Goal: Navigation & Orientation: Go to known website

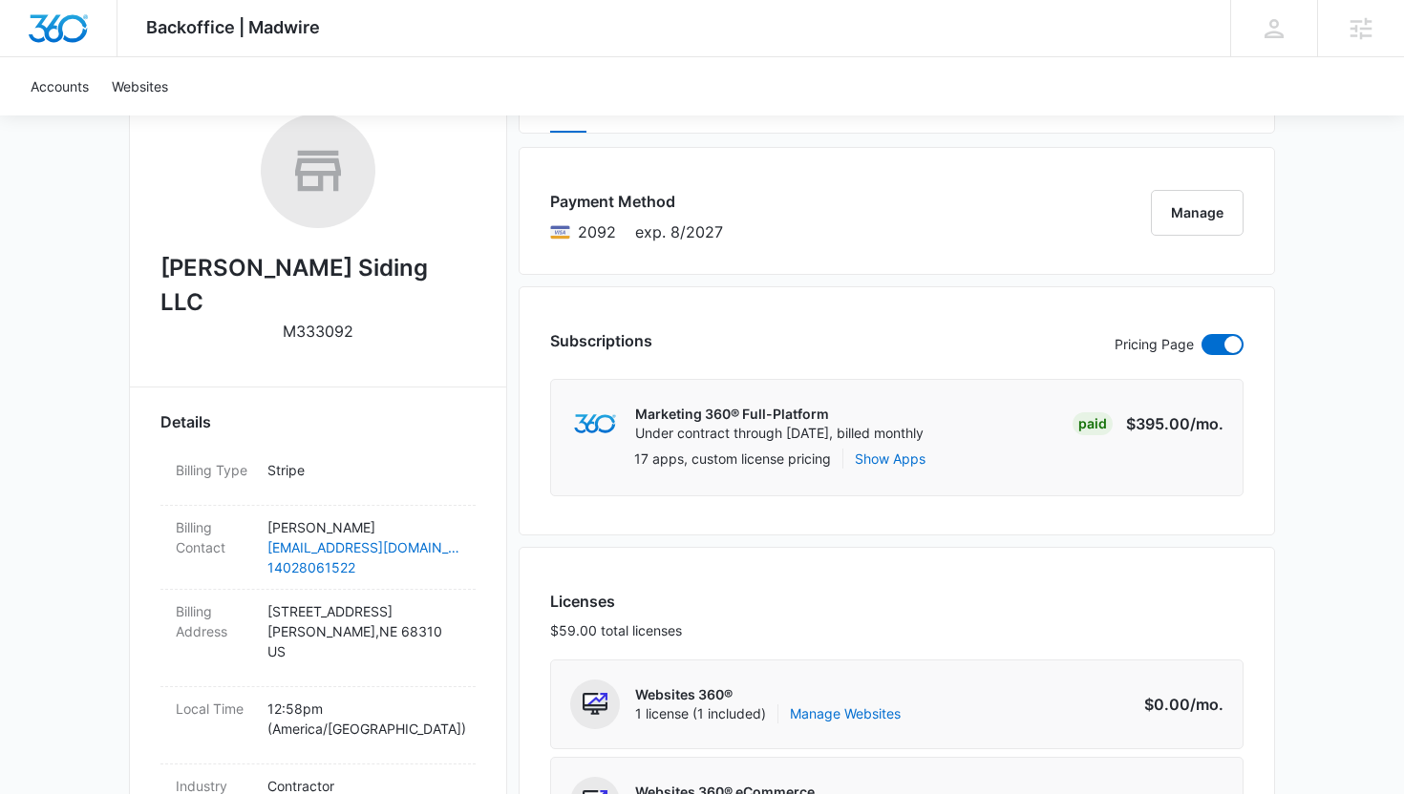
scroll to position [331, 0]
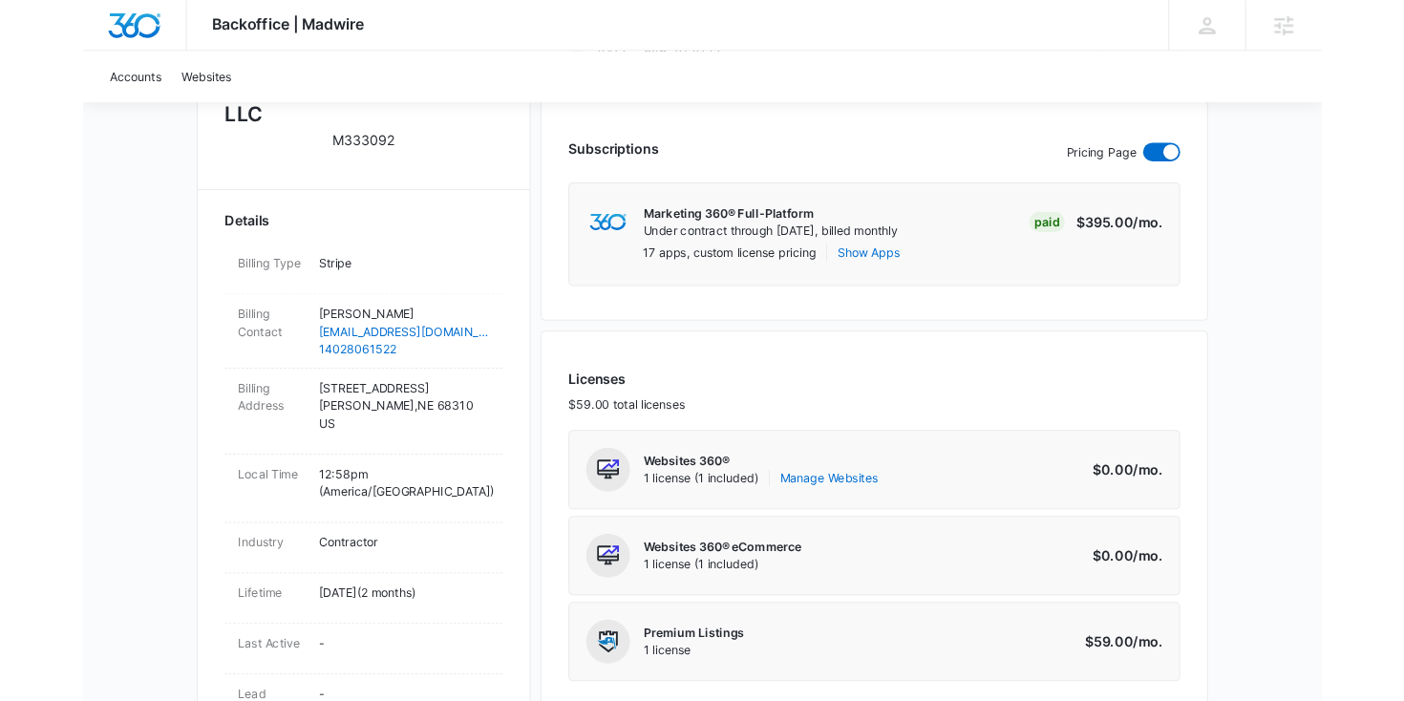
scroll to position [483, 0]
